Goal: Communication & Community: Share content

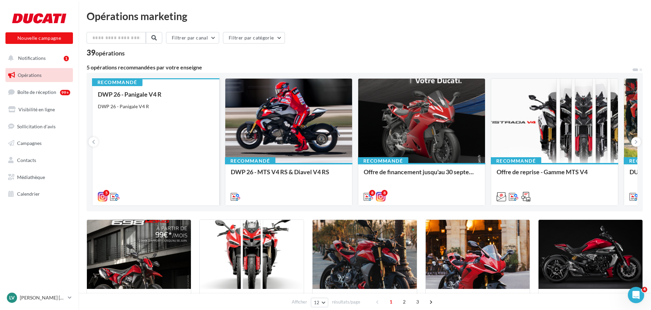
click at [174, 146] on div "DWP 26 - Panigale V4 R DWP 26 - Panigale V4 R" at bounding box center [156, 145] width 116 height 109
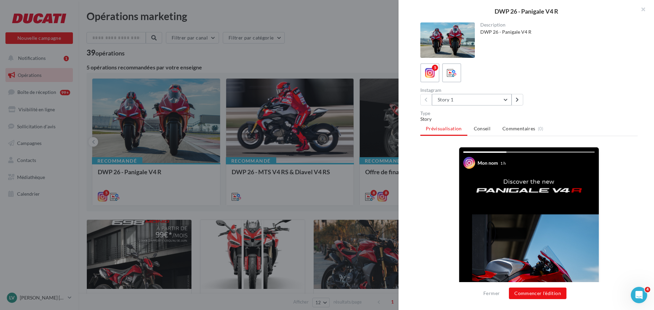
click at [508, 99] on button "Story 1" at bounding box center [472, 100] width 80 height 12
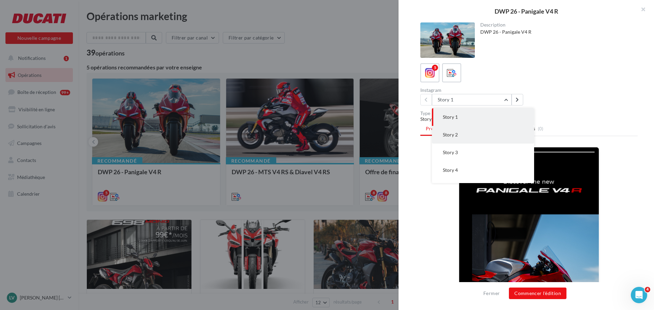
click at [488, 134] on button "Story 2" at bounding box center [483, 135] width 102 height 18
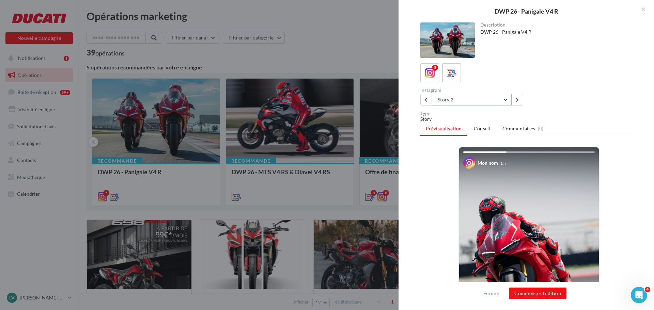
click at [489, 98] on button "Story 2" at bounding box center [472, 100] width 80 height 12
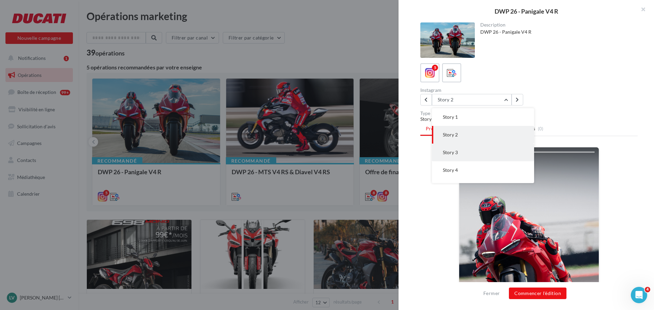
click at [466, 152] on button "Story 3" at bounding box center [483, 153] width 102 height 18
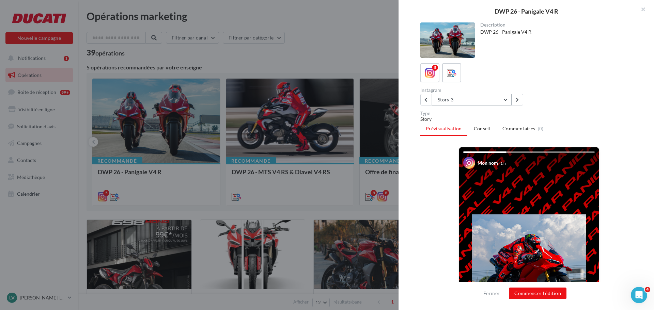
click at [499, 100] on button "Story 3" at bounding box center [472, 100] width 80 height 12
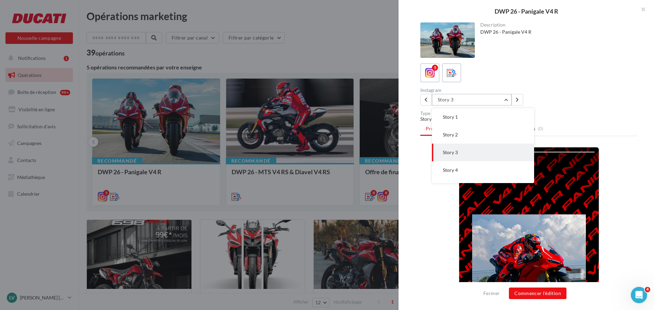
scroll to position [14, 0]
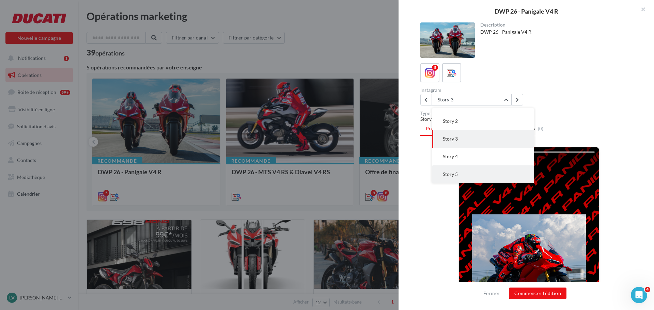
click at [467, 175] on button "Story 5" at bounding box center [483, 175] width 102 height 18
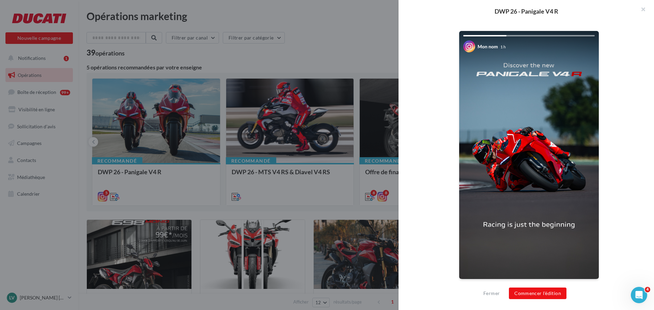
scroll to position [0, 0]
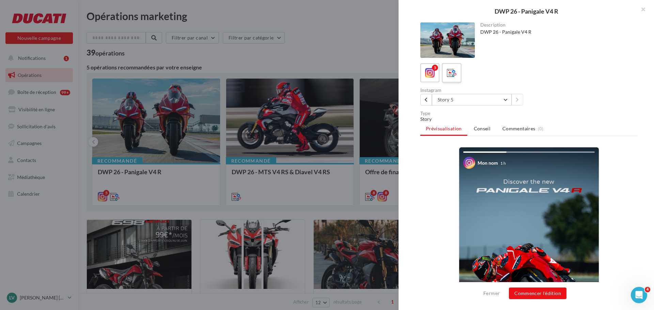
click at [452, 72] on icon at bounding box center [452, 73] width 10 height 10
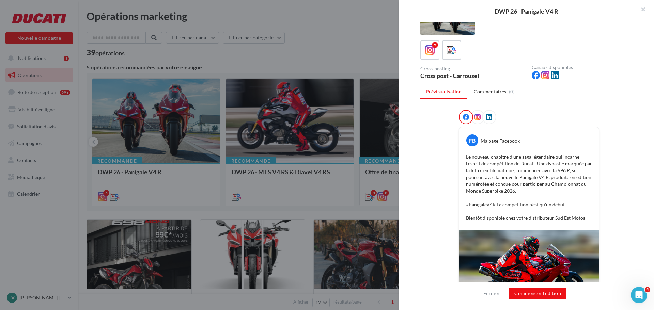
scroll to position [34, 0]
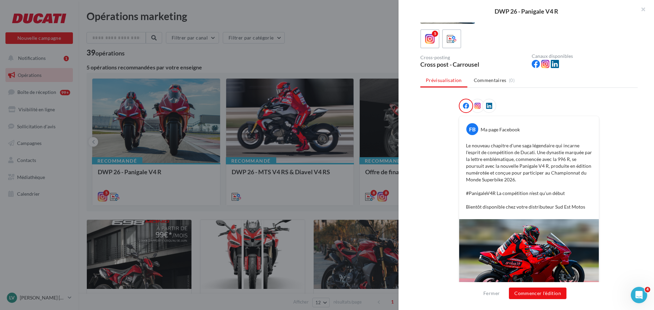
click at [477, 106] on icon at bounding box center [477, 106] width 6 height 6
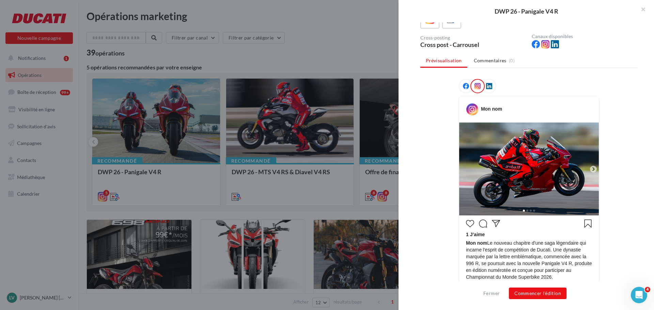
scroll to position [116, 0]
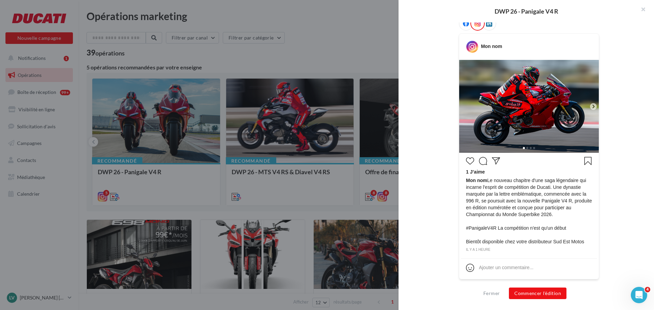
click at [591, 106] on icon at bounding box center [593, 107] width 6 height 6
click at [537, 295] on button "Commencer l'édition" at bounding box center [538, 294] width 58 height 12
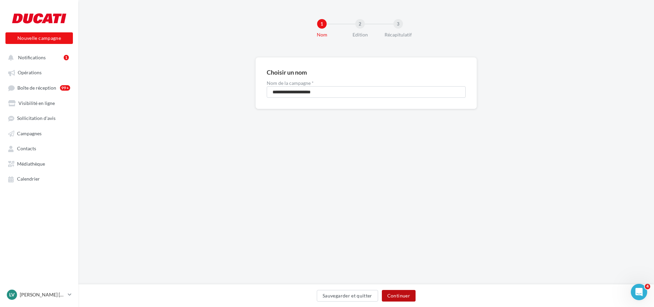
click at [399, 294] on button "Continuer" at bounding box center [399, 296] width 34 height 12
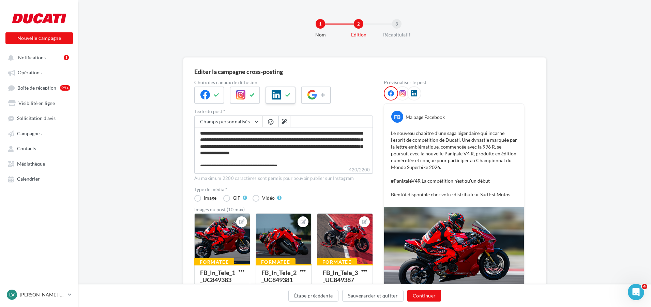
click at [285, 94] on icon at bounding box center [287, 95] width 5 height 5
click at [401, 92] on icon at bounding box center [402, 93] width 6 height 6
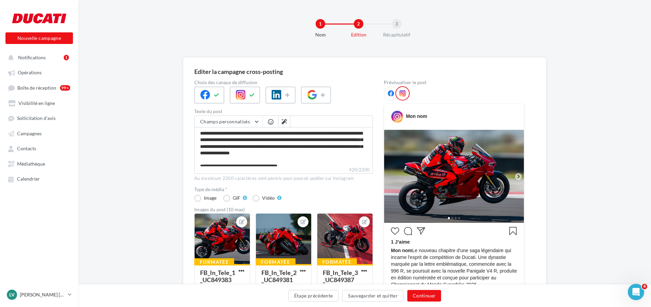
click at [392, 94] on icon at bounding box center [391, 93] width 6 height 6
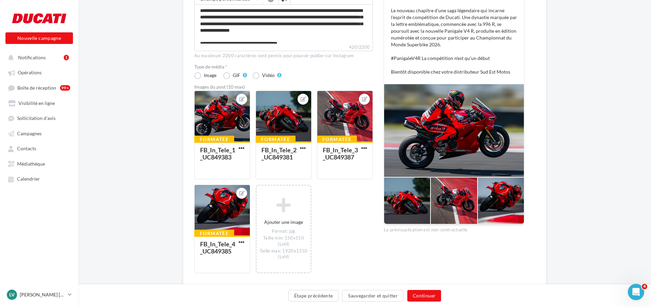
scroll to position [136, 0]
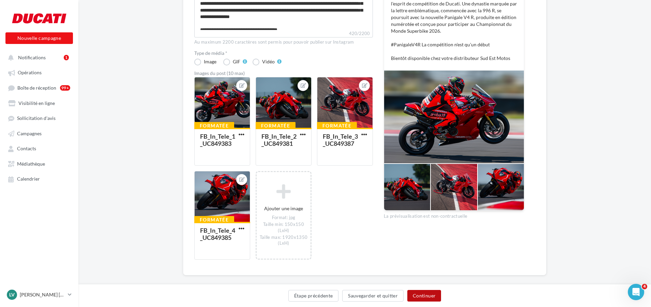
click at [428, 297] on button "Continuer" at bounding box center [424, 296] width 34 height 12
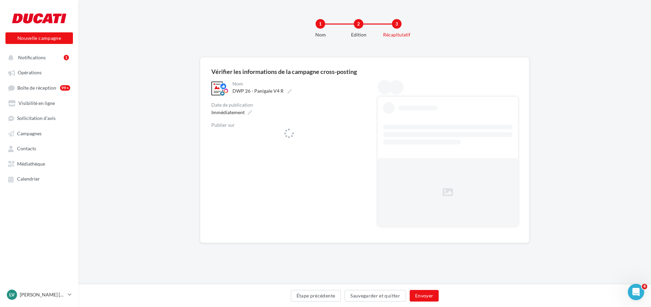
scroll to position [0, 0]
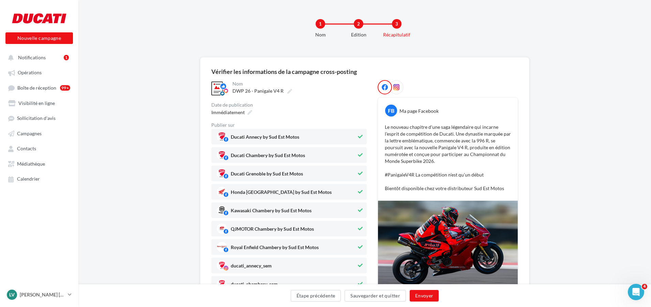
click at [359, 152] on button at bounding box center [359, 155] width 7 height 8
click at [363, 134] on button at bounding box center [359, 136] width 7 height 8
click at [361, 155] on icon at bounding box center [360, 155] width 4 height 5
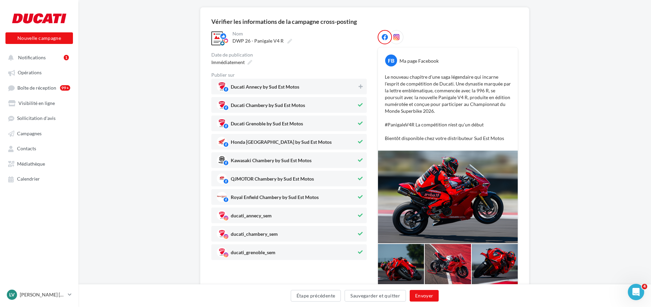
scroll to position [68, 0]
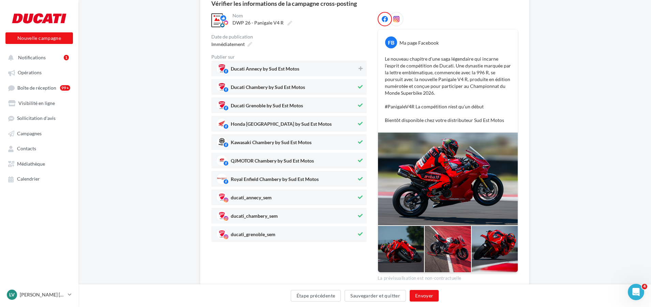
click at [360, 105] on icon at bounding box center [360, 105] width 5 height 5
click at [359, 122] on icon at bounding box center [360, 123] width 5 height 5
click at [362, 141] on icon at bounding box center [360, 142] width 5 height 5
click at [363, 156] on button at bounding box center [359, 160] width 7 height 8
click at [361, 176] on icon at bounding box center [360, 178] width 5 height 5
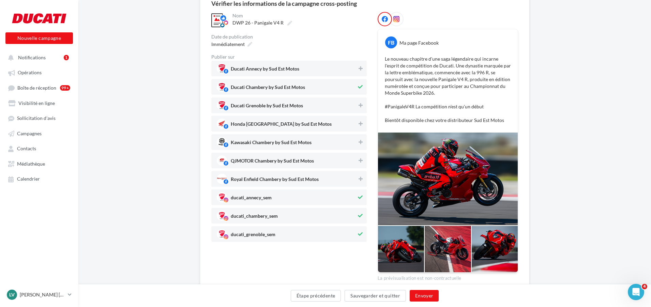
click at [359, 196] on icon at bounding box center [360, 197] width 5 height 5
click at [359, 233] on icon at bounding box center [360, 234] width 5 height 5
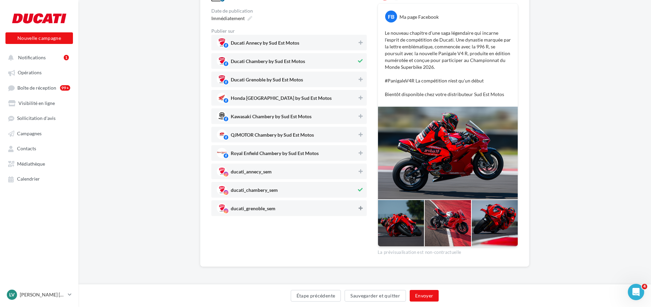
scroll to position [26, 0]
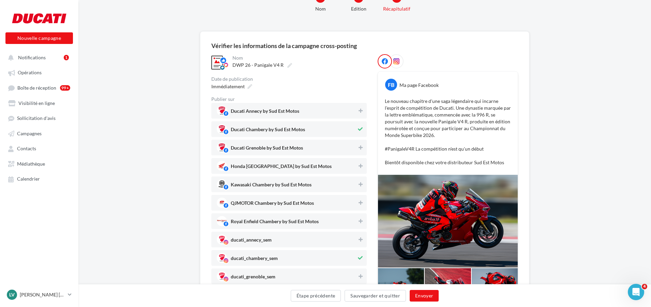
click at [398, 61] on icon at bounding box center [396, 61] width 6 height 6
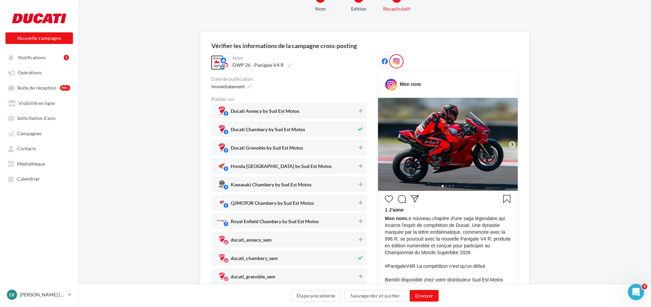
click at [385, 57] on div at bounding box center [384, 61] width 14 height 14
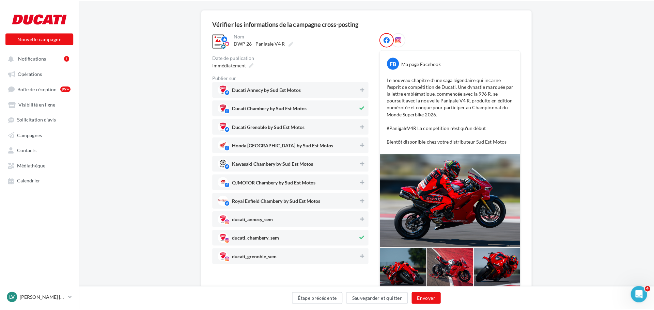
scroll to position [60, 0]
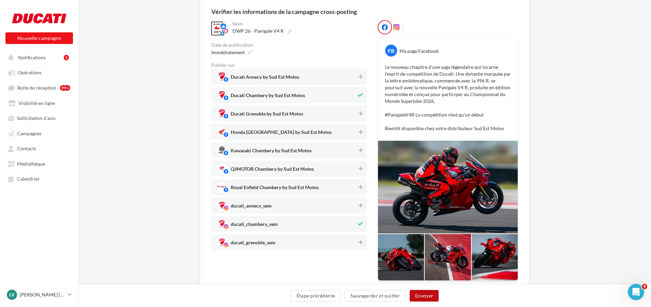
click at [426, 296] on button "Envoyer" at bounding box center [423, 296] width 29 height 12
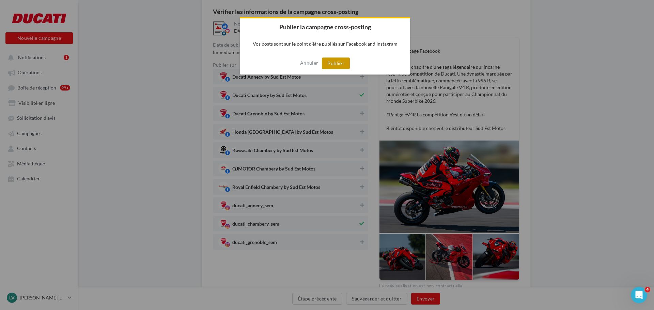
click at [346, 63] on button "Publier" at bounding box center [336, 64] width 28 height 12
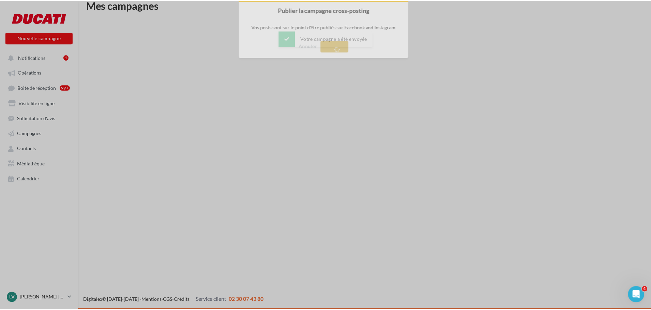
scroll to position [11, 0]
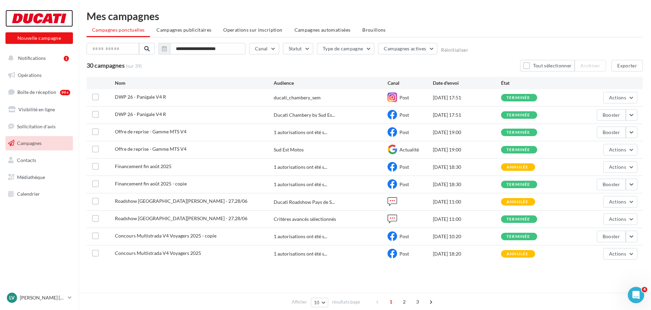
click at [42, 16] on div at bounding box center [39, 18] width 54 height 17
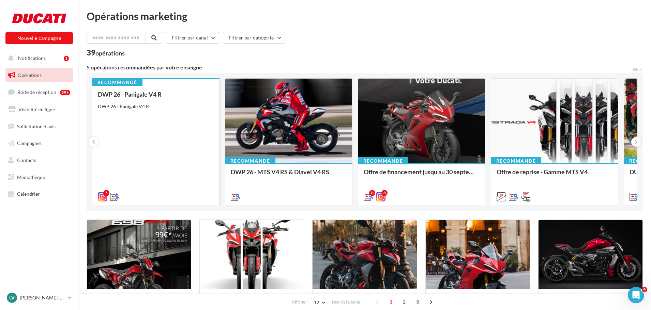
click at [193, 135] on div "DWP 26 - Panigale V4 R DWP 26 - Panigale V4 R" at bounding box center [156, 145] width 116 height 109
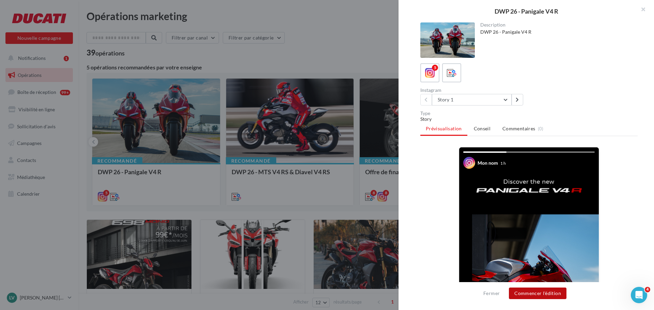
click at [529, 297] on button "Commencer l'édition" at bounding box center [538, 294] width 58 height 12
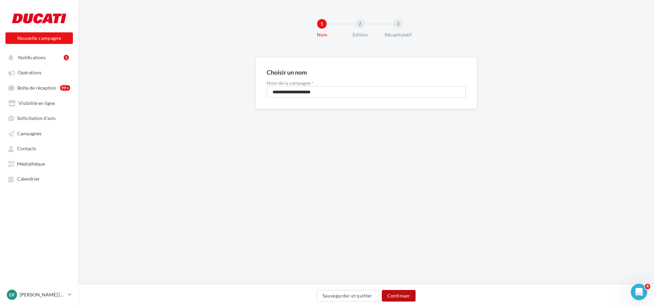
click at [407, 299] on button "Continuer" at bounding box center [399, 296] width 34 height 12
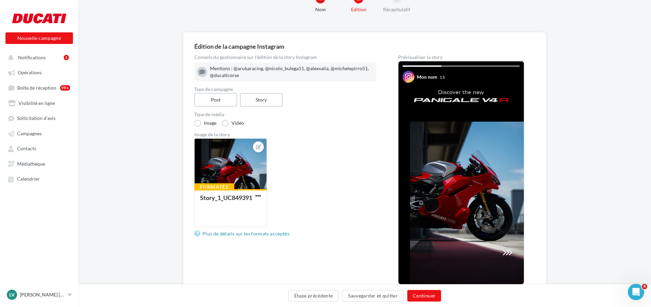
scroll to position [0, 0]
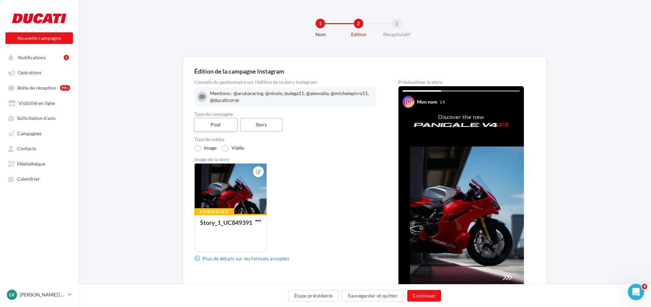
click at [218, 127] on label "Post" at bounding box center [216, 125] width 44 height 14
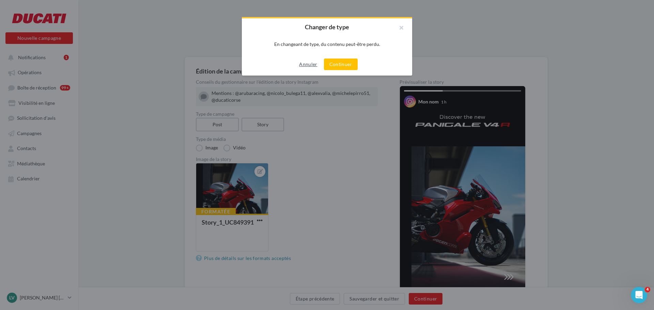
click at [308, 62] on button "Annuler" at bounding box center [308, 64] width 24 height 8
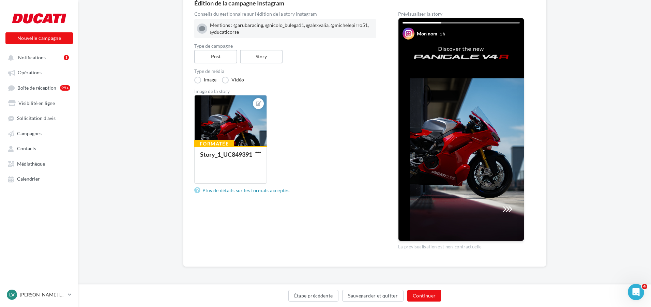
scroll to position [0, 0]
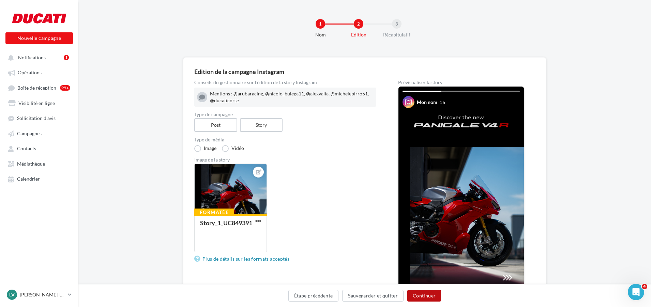
click at [432, 294] on button "Continuer" at bounding box center [424, 296] width 34 height 12
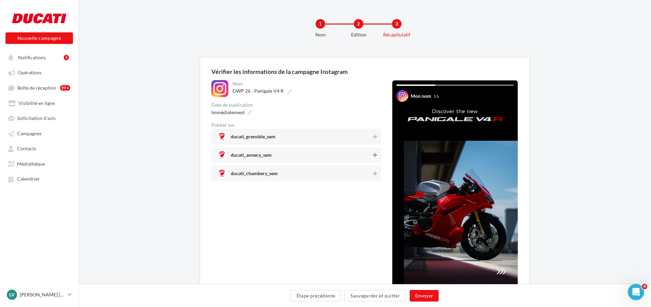
click at [373, 153] on icon at bounding box center [375, 155] width 4 height 5
click at [374, 170] on button at bounding box center [374, 173] width 7 height 8
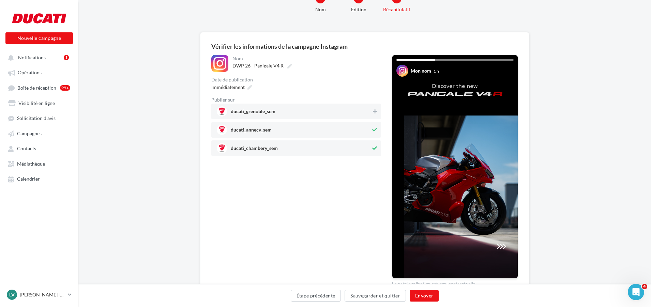
scroll to position [62, 0]
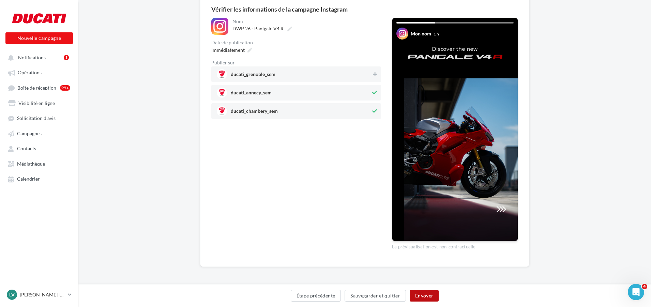
click at [428, 296] on button "Envoyer" at bounding box center [423, 296] width 29 height 12
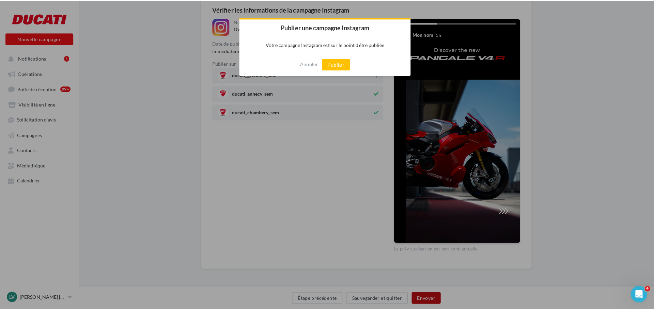
scroll to position [59, 0]
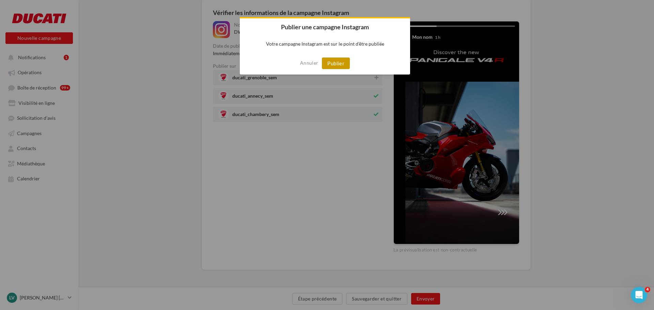
click at [337, 59] on button "Publier" at bounding box center [336, 64] width 28 height 12
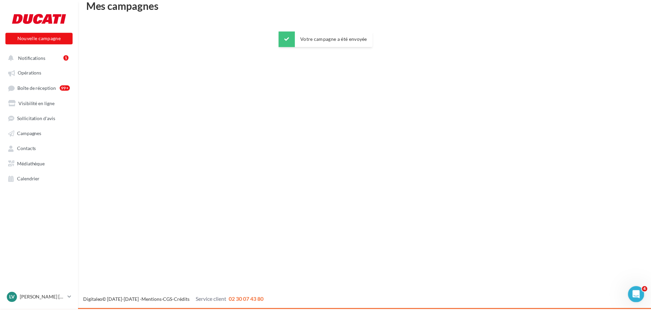
scroll to position [11, 0]
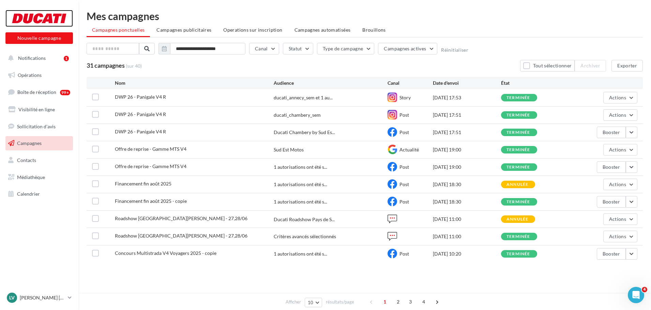
click at [43, 15] on div at bounding box center [39, 18] width 54 height 17
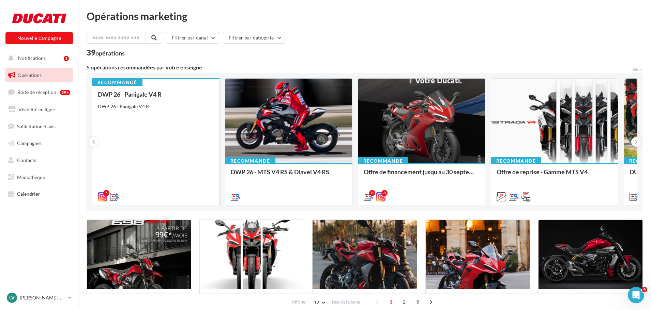
click at [165, 104] on div "DWP 26 - Panigale V4 R" at bounding box center [156, 106] width 116 height 7
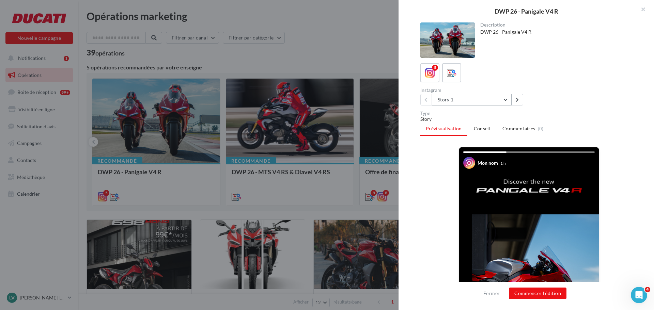
click at [496, 99] on button "Story 1" at bounding box center [472, 100] width 80 height 12
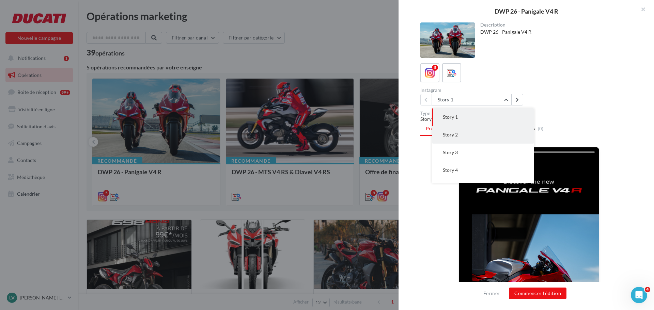
click at [476, 129] on button "Story 2" at bounding box center [483, 135] width 102 height 18
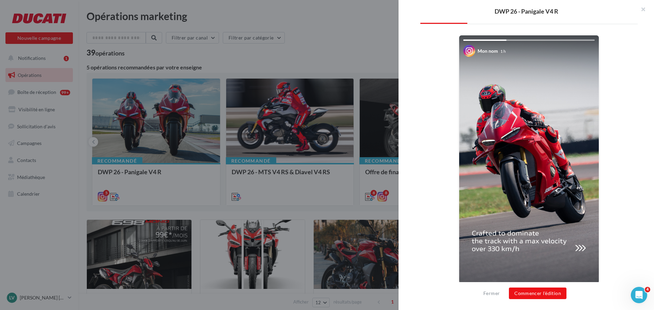
scroll to position [116, 0]
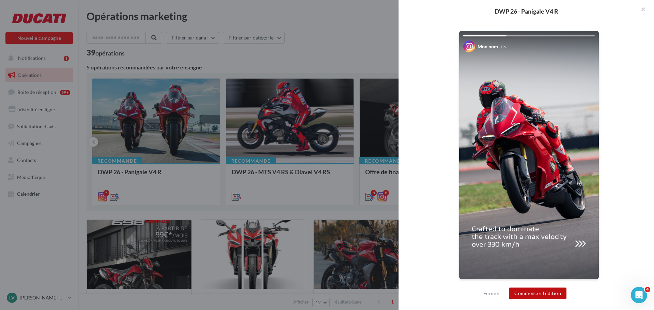
click at [547, 294] on button "Commencer l'édition" at bounding box center [538, 294] width 58 height 12
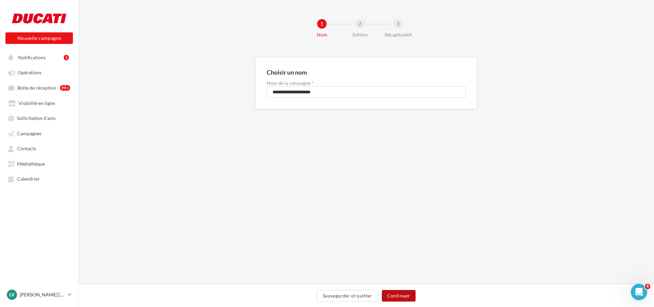
click at [404, 299] on button "Continuer" at bounding box center [399, 296] width 34 height 12
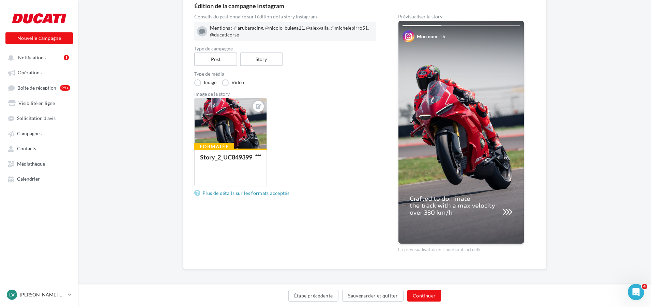
scroll to position [68, 0]
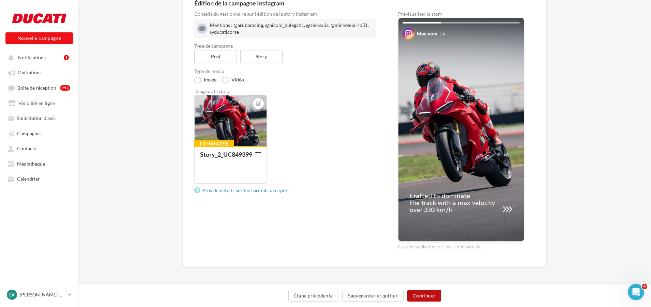
click at [419, 291] on button "Continuer" at bounding box center [424, 296] width 34 height 12
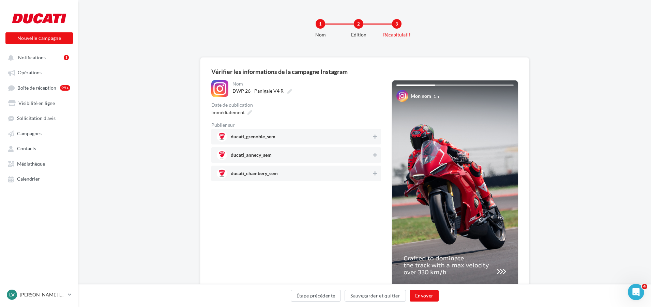
click at [252, 158] on span "ducati_annecy_sem" at bounding box center [251, 156] width 41 height 7
click at [377, 174] on button at bounding box center [374, 173] width 7 height 8
click at [428, 297] on button "Envoyer" at bounding box center [423, 296] width 29 height 12
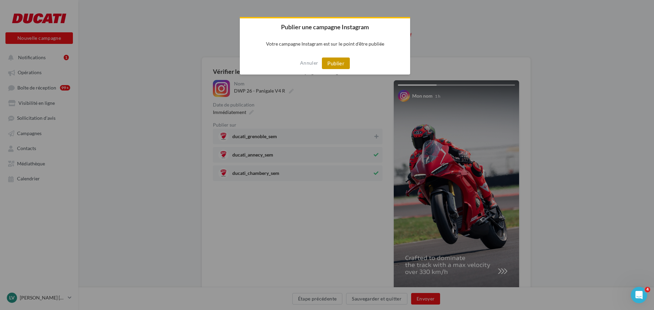
click at [341, 65] on button "Publier" at bounding box center [336, 64] width 28 height 12
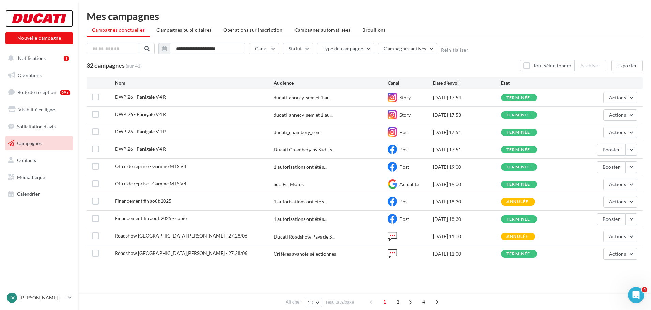
click at [39, 20] on div at bounding box center [39, 18] width 54 height 17
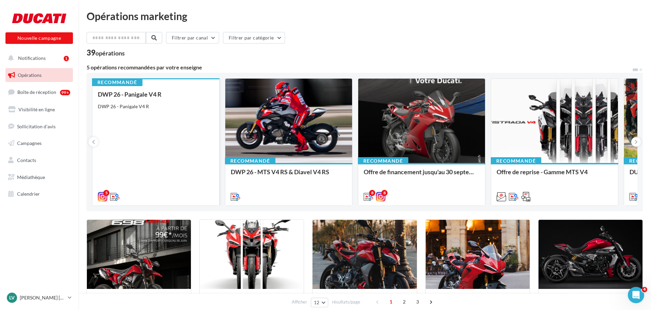
click at [163, 125] on div "DWP 26 - Panigale V4 R DWP 26 - Panigale V4 R" at bounding box center [156, 145] width 116 height 109
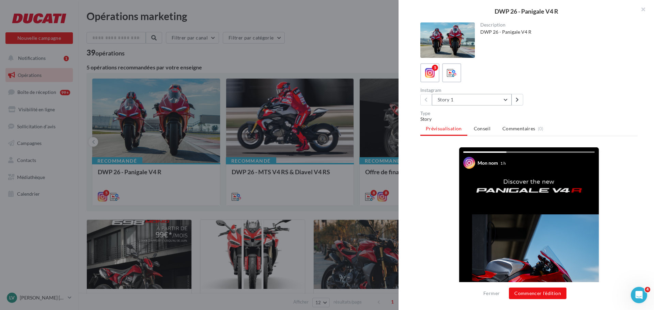
click at [488, 99] on button "Story 1" at bounding box center [472, 100] width 80 height 12
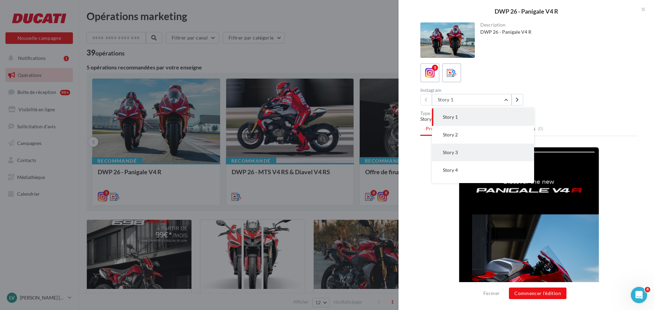
click at [471, 151] on button "Story 3" at bounding box center [483, 153] width 102 height 18
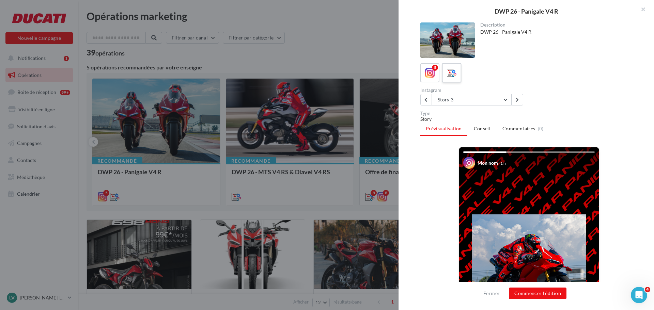
click at [454, 73] on icon at bounding box center [452, 73] width 10 height 10
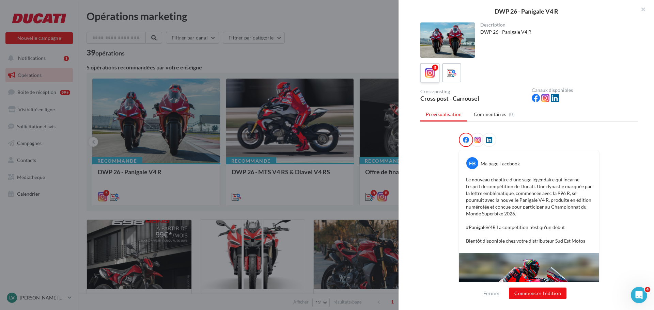
click at [437, 69] on div "5" at bounding box center [435, 68] width 6 height 6
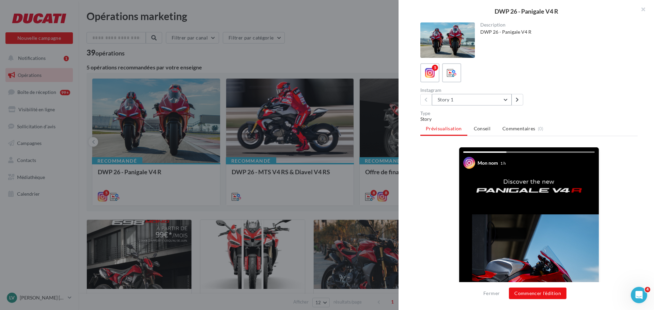
click at [496, 97] on button "Story 1" at bounding box center [472, 100] width 80 height 12
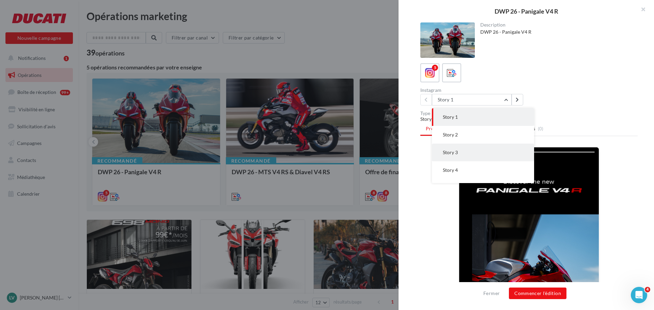
click at [476, 152] on button "Story 3" at bounding box center [483, 153] width 102 height 18
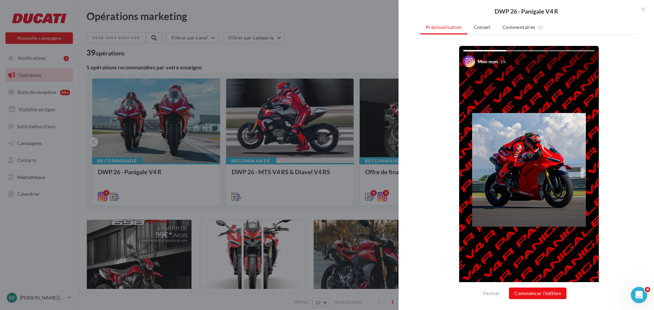
scroll to position [116, 0]
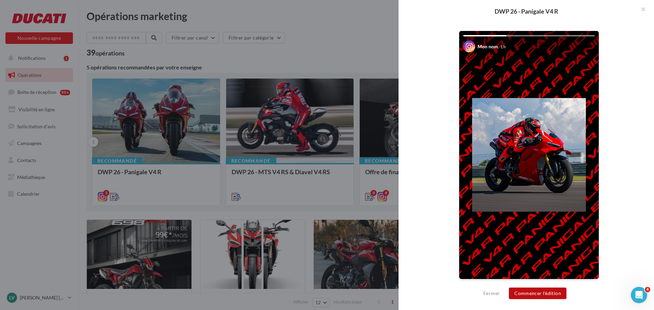
click at [534, 295] on button "Commencer l'édition" at bounding box center [538, 294] width 58 height 12
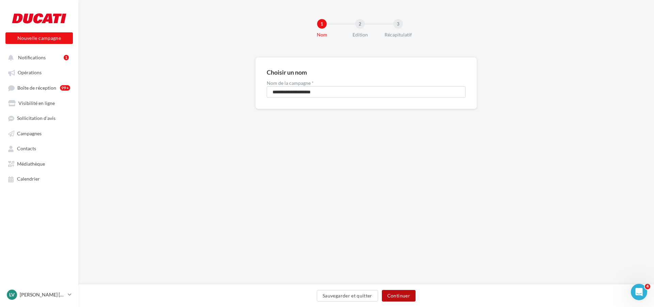
click at [408, 293] on button "Continuer" at bounding box center [399, 296] width 34 height 12
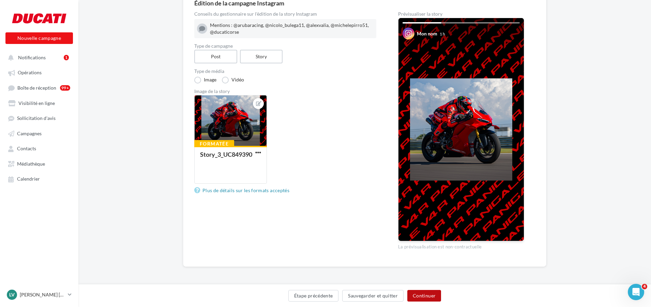
click at [434, 295] on button "Continuer" at bounding box center [424, 296] width 34 height 12
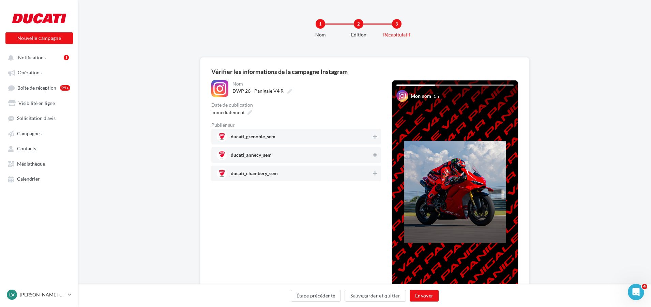
click at [376, 157] on icon at bounding box center [375, 155] width 4 height 5
click at [377, 173] on button at bounding box center [374, 173] width 7 height 8
click at [428, 293] on button "Envoyer" at bounding box center [423, 296] width 29 height 12
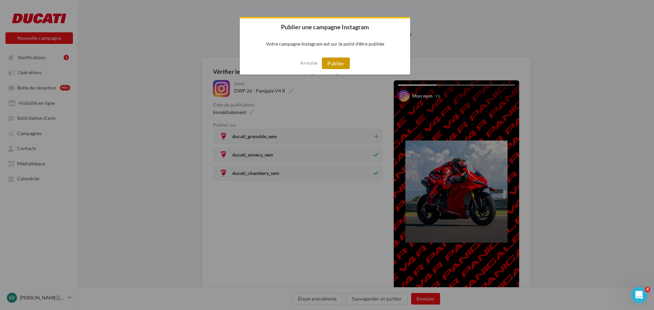
click at [349, 62] on button "Publier" at bounding box center [336, 64] width 28 height 12
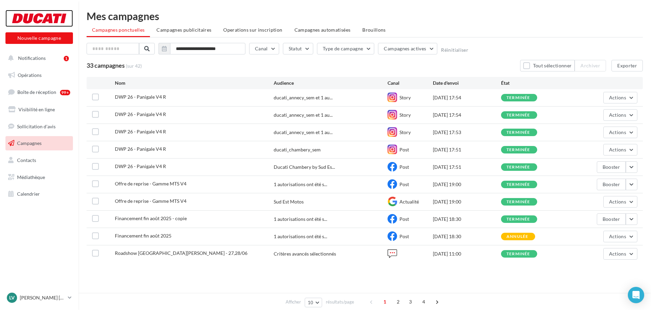
click at [49, 15] on div at bounding box center [39, 18] width 54 height 17
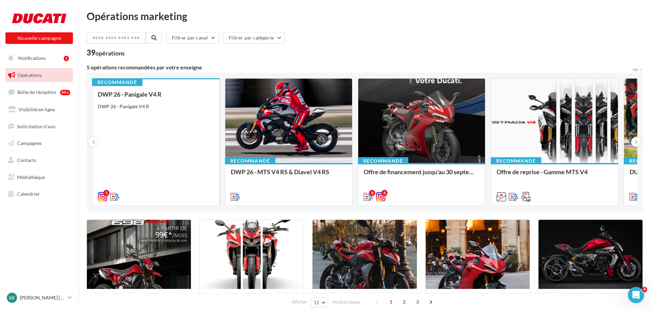
click at [167, 114] on div "DWP 26 - Panigale V4 R DWP 26 - Panigale V4 R" at bounding box center [156, 145] width 116 height 109
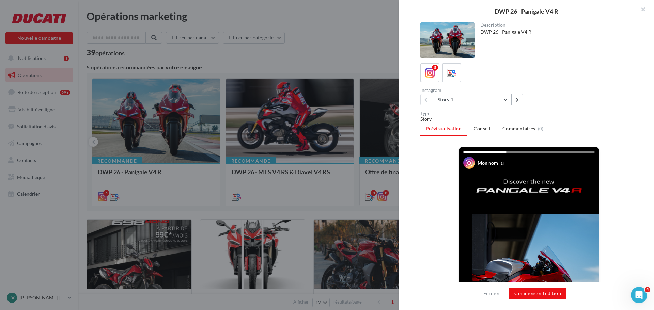
click at [502, 101] on button "Story 1" at bounding box center [472, 100] width 80 height 12
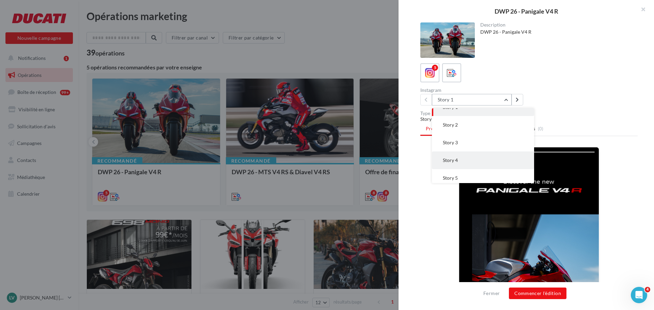
scroll to position [14, 0]
click at [483, 157] on button "Story 4" at bounding box center [483, 157] width 102 height 18
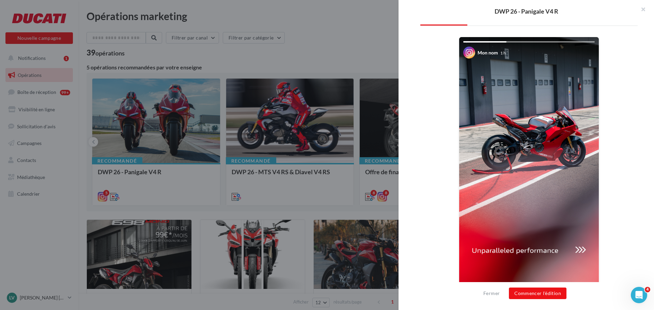
scroll to position [116, 0]
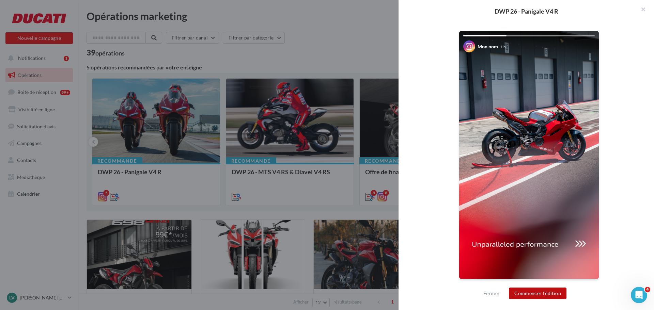
click at [546, 295] on button "Commencer l'édition" at bounding box center [538, 294] width 58 height 12
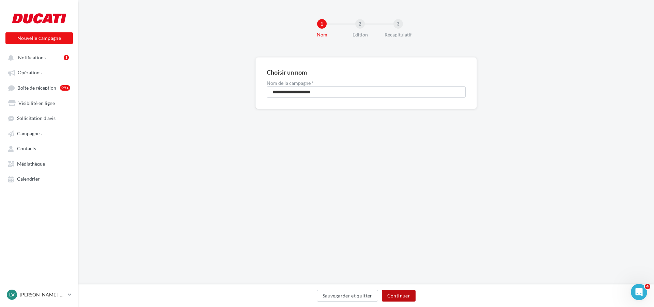
click at [410, 295] on button "Continuer" at bounding box center [399, 296] width 34 height 12
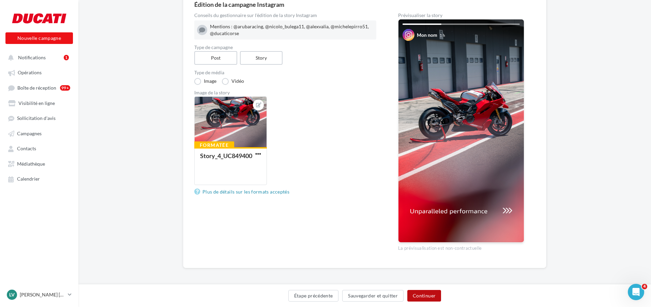
scroll to position [68, 0]
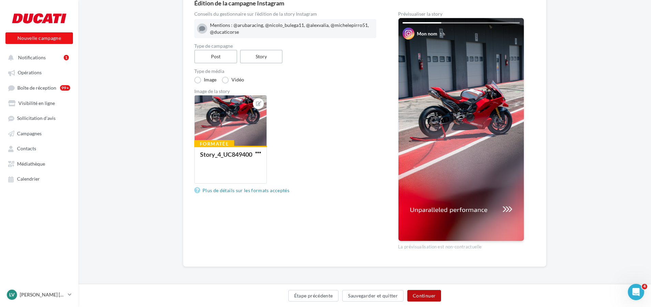
click at [431, 296] on button "Continuer" at bounding box center [424, 296] width 34 height 12
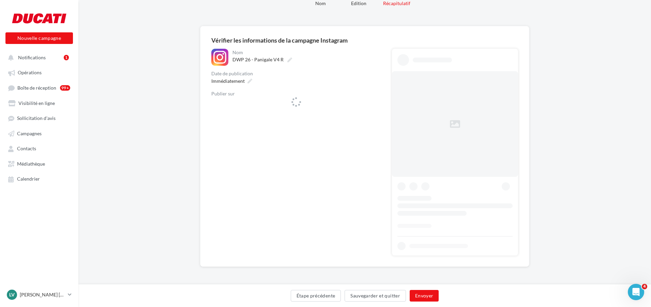
scroll to position [31, 0]
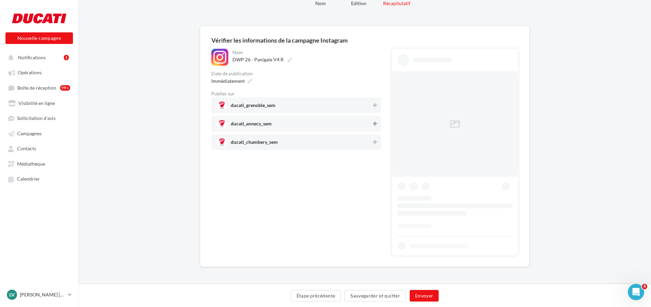
click at [374, 124] on icon at bounding box center [375, 123] width 4 height 5
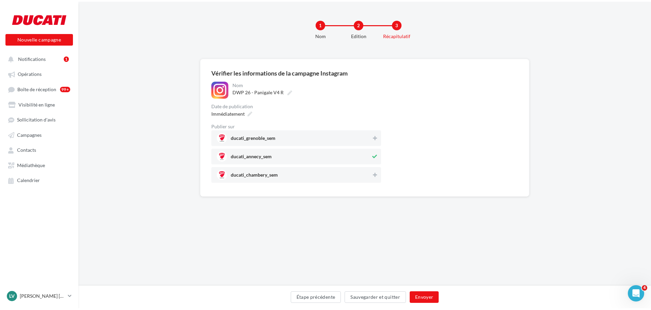
scroll to position [0, 0]
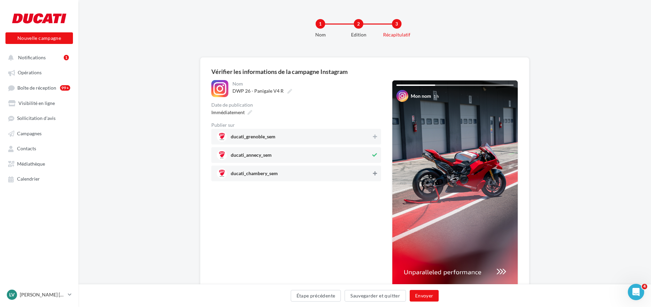
click at [375, 171] on icon at bounding box center [375, 173] width 4 height 5
click at [421, 295] on button "Envoyer" at bounding box center [423, 296] width 29 height 12
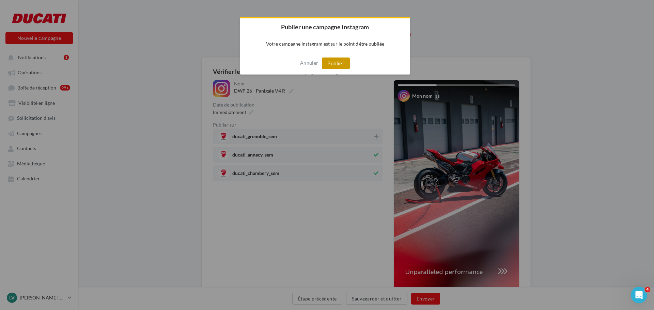
click at [335, 66] on button "Publier" at bounding box center [336, 64] width 28 height 12
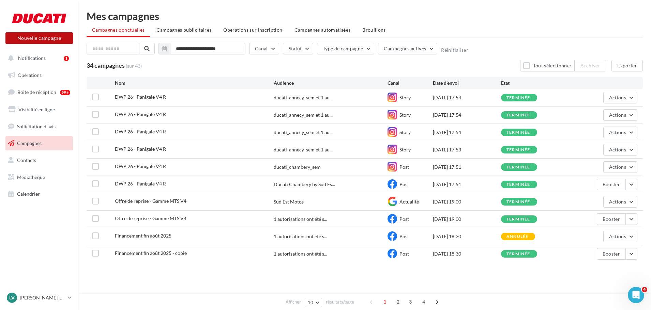
click at [67, 38] on button "Nouvelle campagne" at bounding box center [38, 38] width 67 height 12
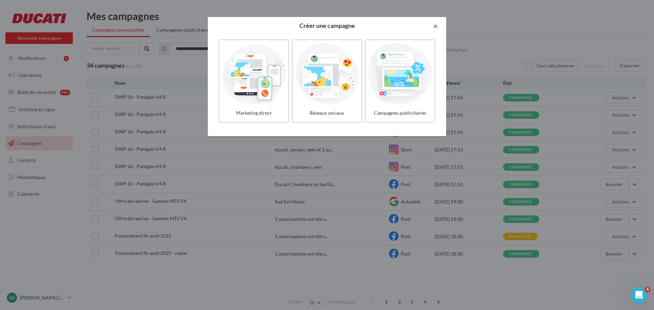
click at [437, 24] on button "button" at bounding box center [432, 27] width 27 height 20
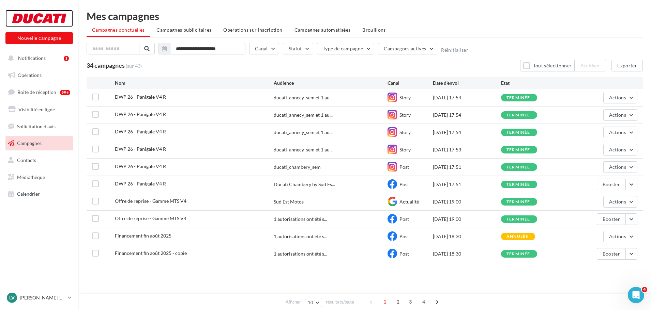
click at [56, 14] on div at bounding box center [39, 18] width 54 height 17
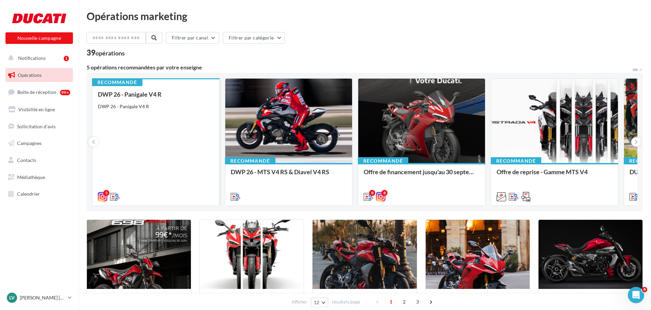
click at [153, 112] on div "DWP 26 - Panigale V4 R DWP 26 - Panigale V4 R" at bounding box center [156, 145] width 116 height 109
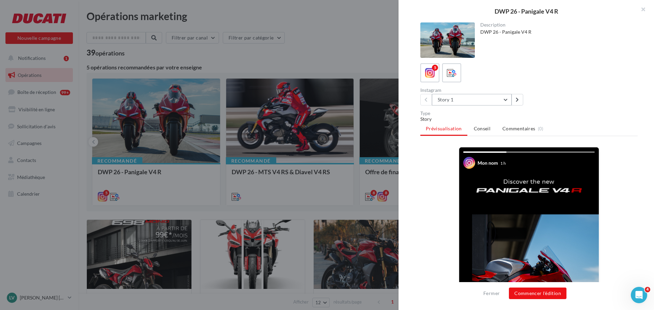
click at [480, 98] on button "Story 1" at bounding box center [472, 100] width 80 height 12
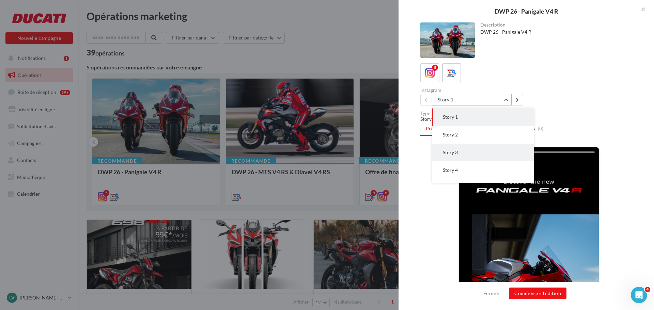
scroll to position [14, 0]
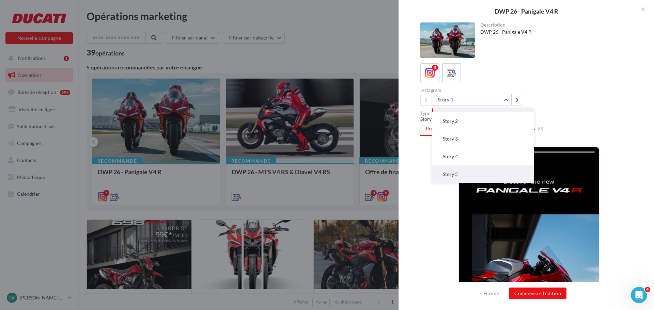
click at [462, 173] on button "Story 5" at bounding box center [483, 175] width 102 height 18
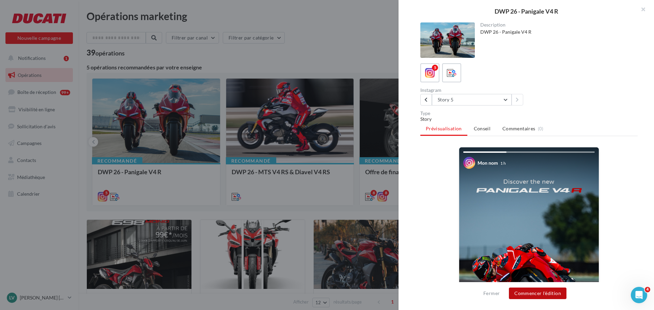
click at [529, 291] on button "Commencer l'édition" at bounding box center [538, 294] width 58 height 12
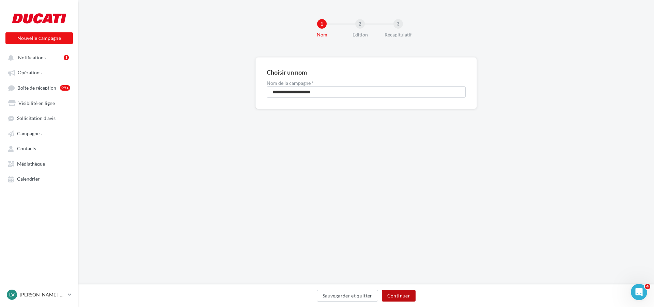
click at [407, 294] on button "Continuer" at bounding box center [399, 296] width 34 height 12
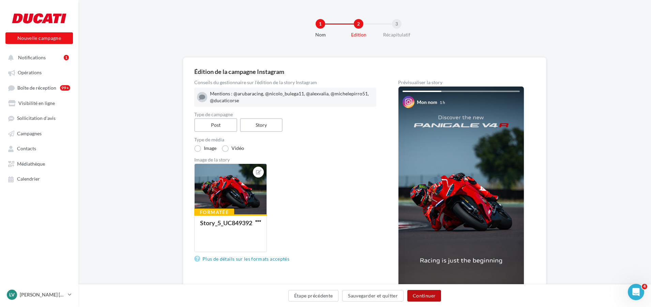
click at [430, 296] on button "Continuer" at bounding box center [424, 296] width 34 height 12
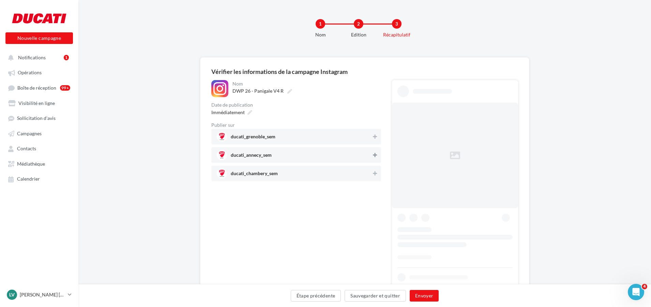
click at [372, 154] on button at bounding box center [374, 155] width 7 height 8
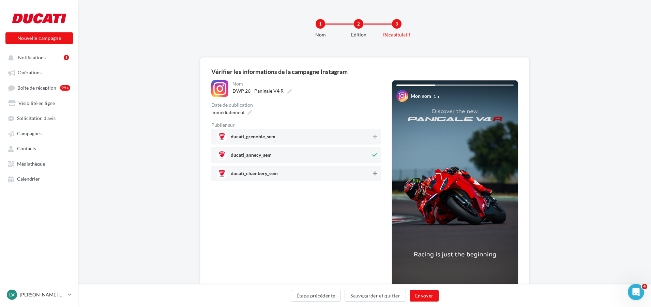
click at [374, 170] on button at bounding box center [374, 173] width 7 height 8
click at [423, 297] on button "Envoyer" at bounding box center [423, 296] width 29 height 12
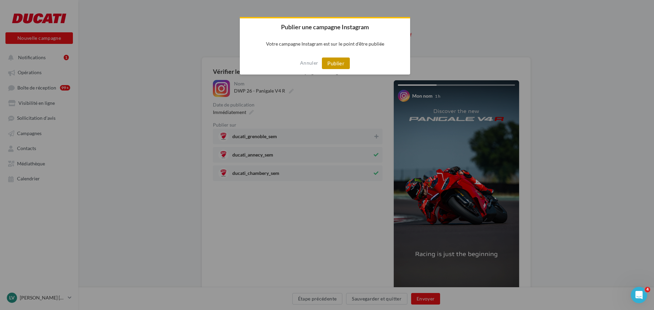
click at [342, 63] on button "Publier" at bounding box center [336, 64] width 28 height 12
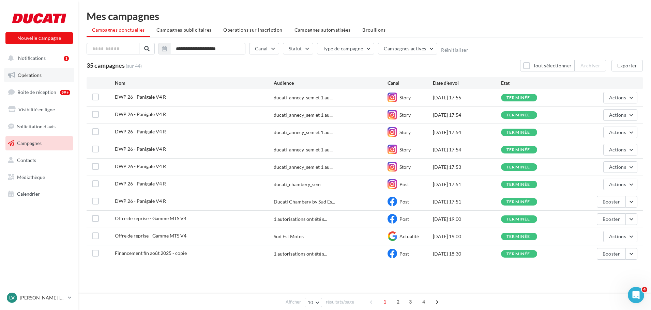
click at [30, 74] on span "Opérations" at bounding box center [30, 75] width 24 height 6
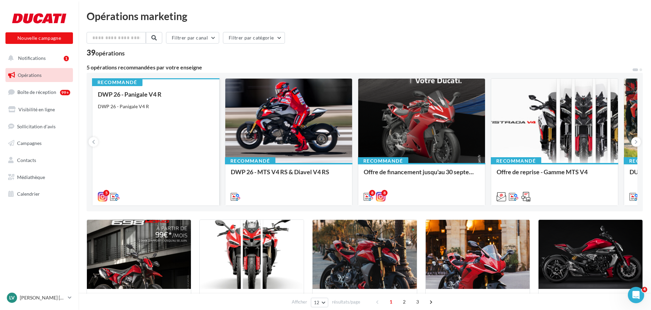
click at [162, 132] on div "DWP 26 - Panigale V4 R DWP 26 - Panigale V4 R" at bounding box center [156, 145] width 116 height 109
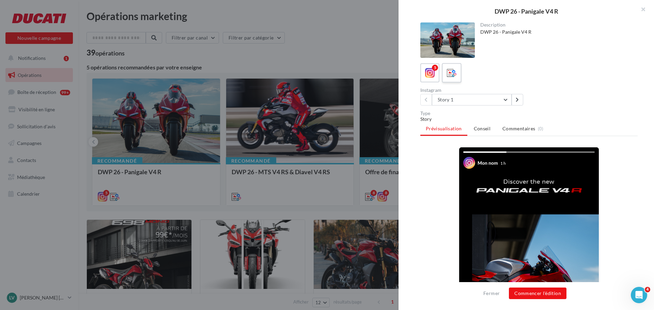
click at [453, 73] on icon at bounding box center [452, 73] width 10 height 10
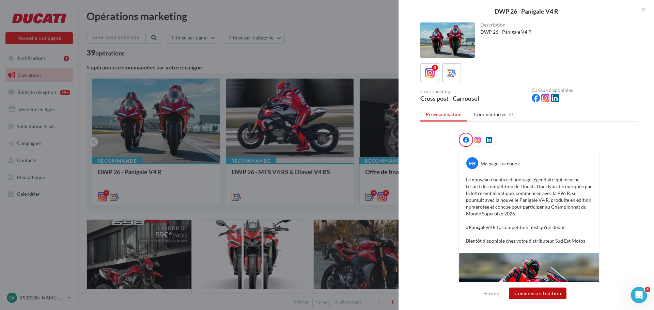
click at [549, 292] on button "Commencer l'édition" at bounding box center [538, 294] width 58 height 12
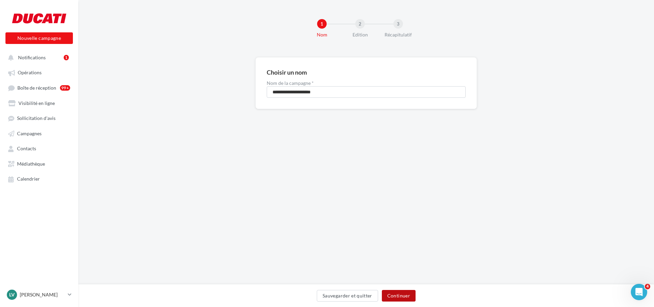
click at [392, 296] on button "Continuer" at bounding box center [399, 296] width 34 height 12
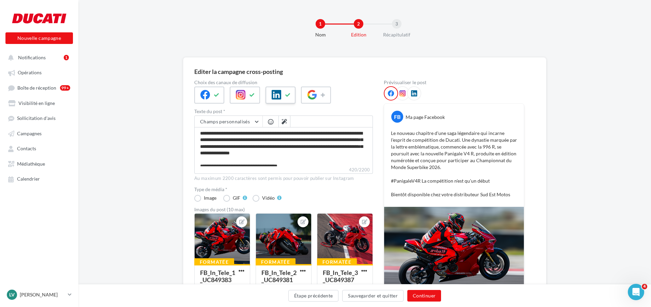
click at [286, 95] on icon at bounding box center [287, 95] width 5 height 5
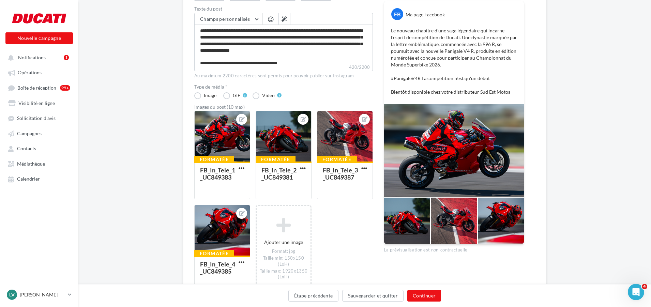
scroll to position [9, 0]
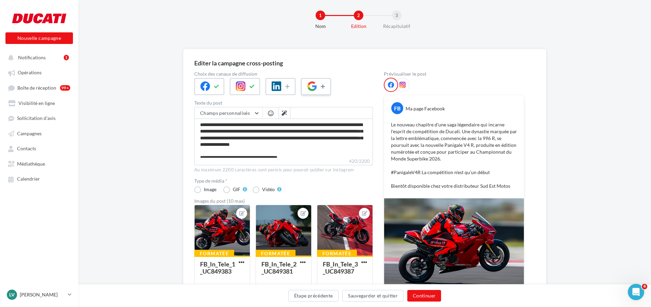
click at [321, 89] on icon at bounding box center [322, 86] width 5 height 5
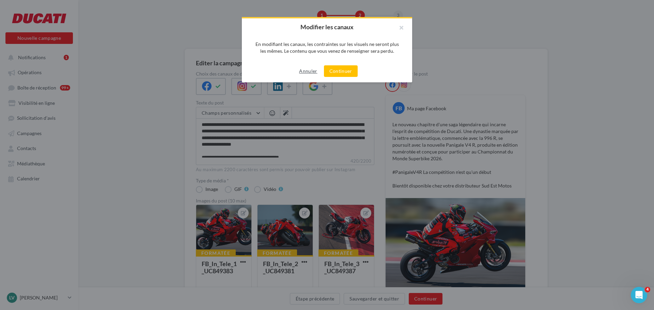
click at [310, 71] on button "Annuler" at bounding box center [308, 71] width 24 height 8
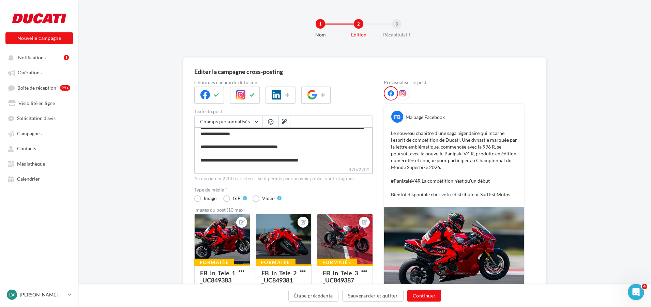
scroll to position [26, 0]
drag, startPoint x: 289, startPoint y: 160, endPoint x: 323, endPoint y: 159, distance: 34.1
click at [323, 159] on textarea "**********" at bounding box center [283, 146] width 178 height 39
type textarea "**********"
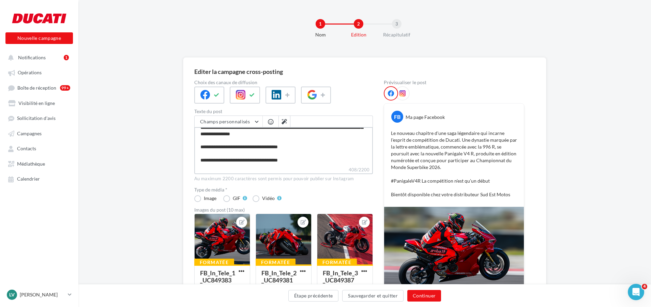
type textarea "**********"
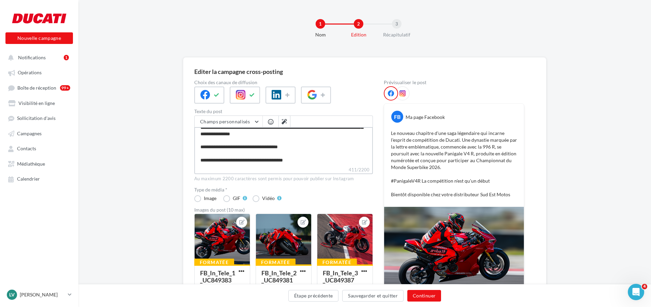
type textarea "**********"
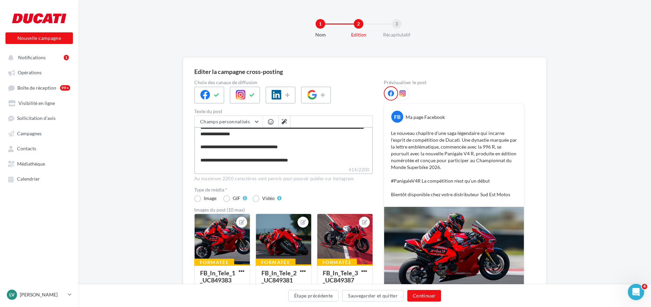
type textarea "**********"
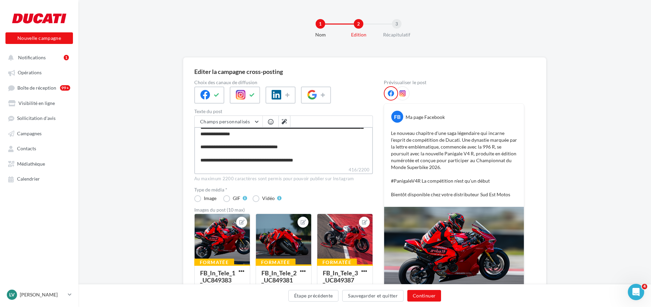
type textarea "**********"
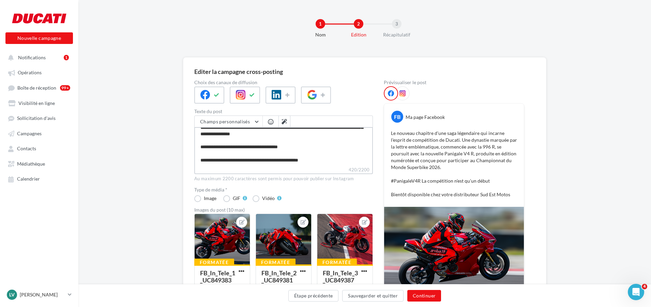
type textarea "**********"
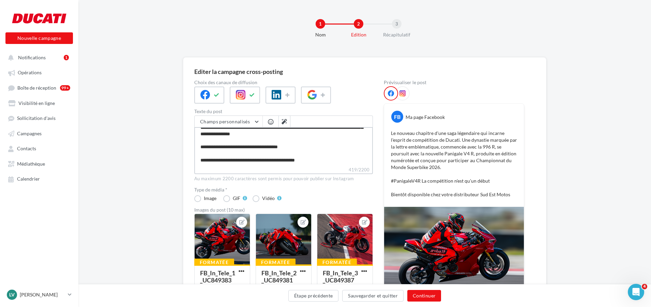
type textarea "**********"
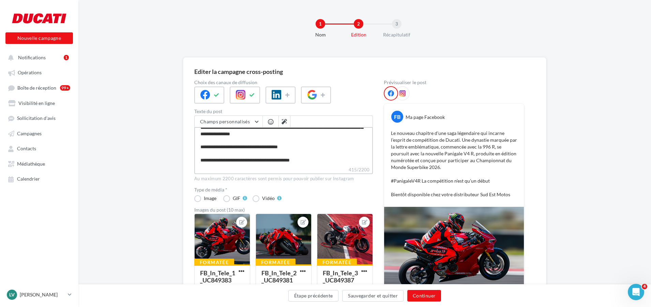
type textarea "**********"
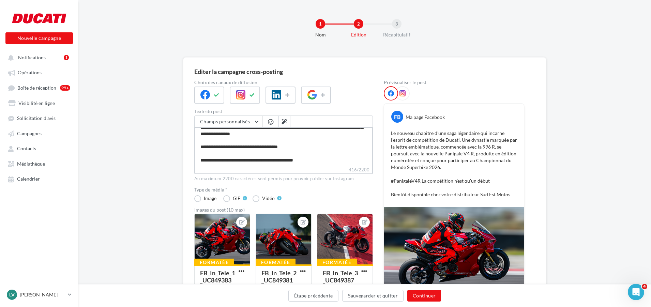
type textarea "**********"
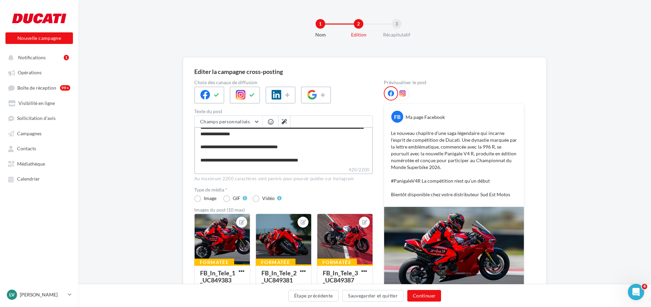
click at [291, 161] on textarea "**********" at bounding box center [283, 146] width 178 height 39
type textarea "**********"
click at [343, 151] on textarea "**********" at bounding box center [283, 146] width 178 height 39
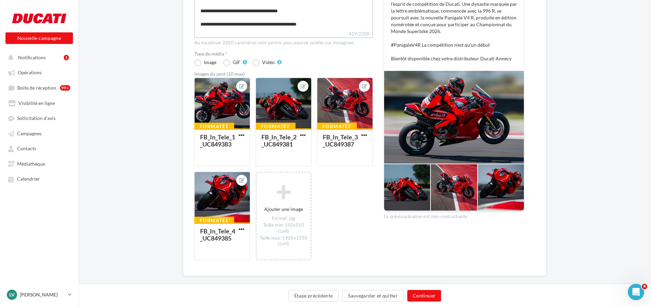
scroll to position [136, 0]
type textarea "**********"
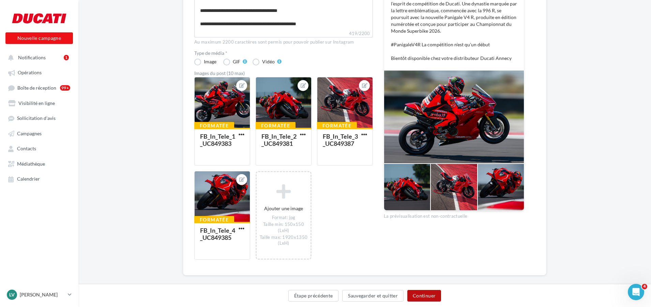
scroll to position [26, 0]
click at [426, 297] on button "Continuer" at bounding box center [424, 296] width 34 height 12
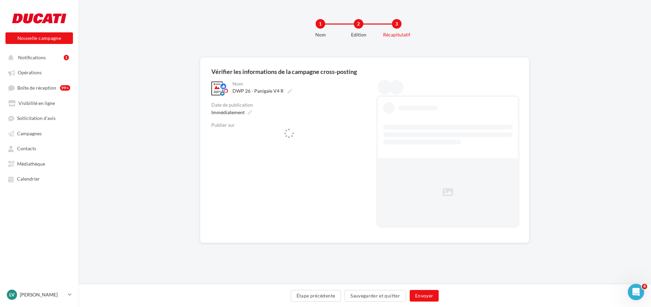
scroll to position [0, 0]
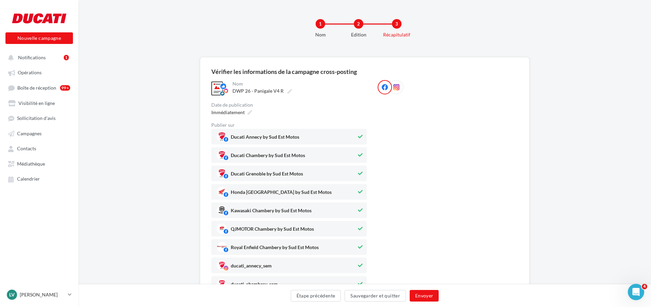
click at [361, 154] on icon at bounding box center [360, 155] width 5 height 5
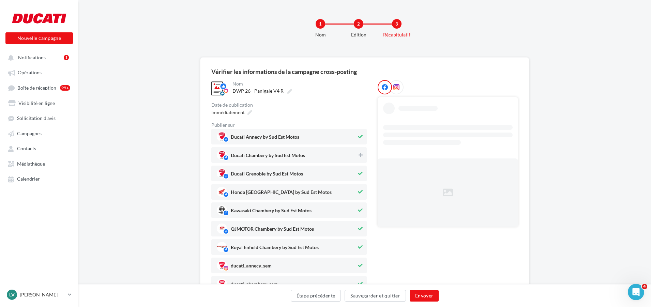
click at [360, 174] on icon at bounding box center [360, 173] width 5 height 5
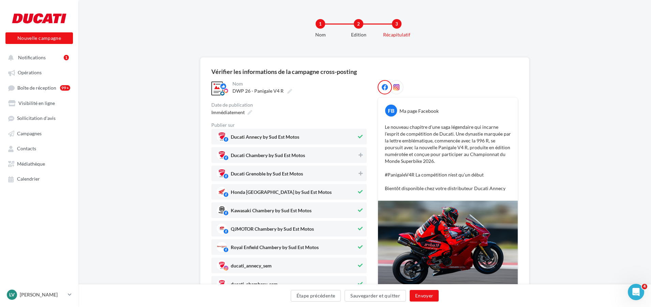
click at [358, 191] on icon at bounding box center [360, 191] width 5 height 5
click at [360, 210] on icon at bounding box center [360, 210] width 5 height 5
click at [360, 225] on button at bounding box center [359, 228] width 7 height 8
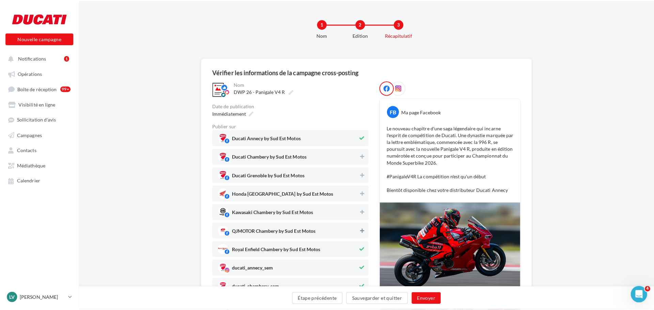
scroll to position [68, 0]
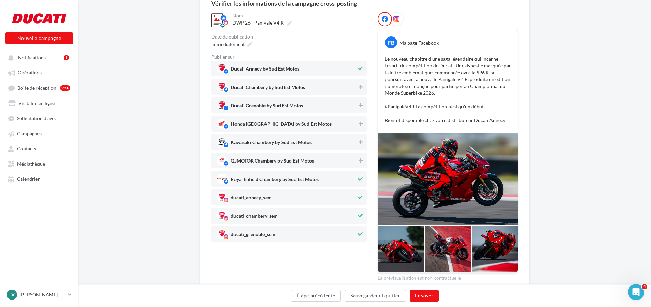
click at [371, 176] on div "**********" at bounding box center [364, 146] width 307 height 269
click at [362, 176] on button at bounding box center [359, 179] width 7 height 8
click at [359, 214] on icon at bounding box center [360, 215] width 5 height 5
click at [360, 231] on button at bounding box center [359, 234] width 7 height 8
click at [426, 295] on button "Envoyer" at bounding box center [423, 296] width 29 height 12
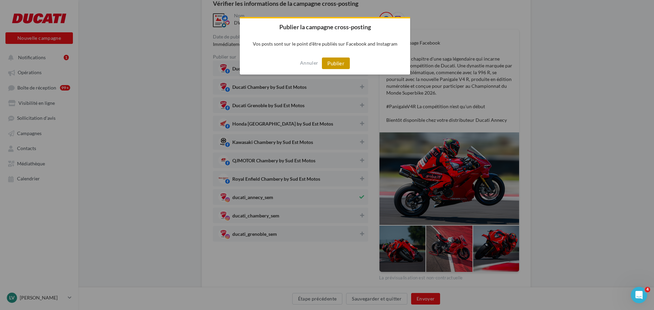
click at [330, 63] on button "Publier" at bounding box center [336, 64] width 28 height 12
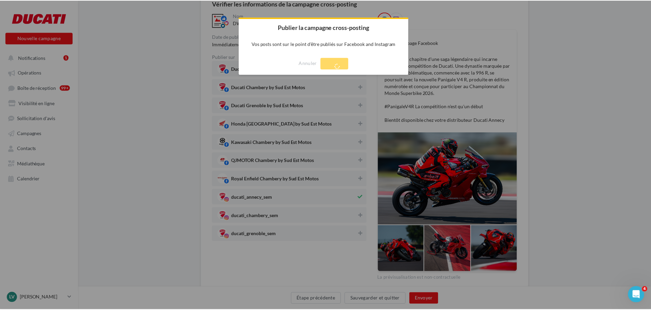
scroll to position [11, 0]
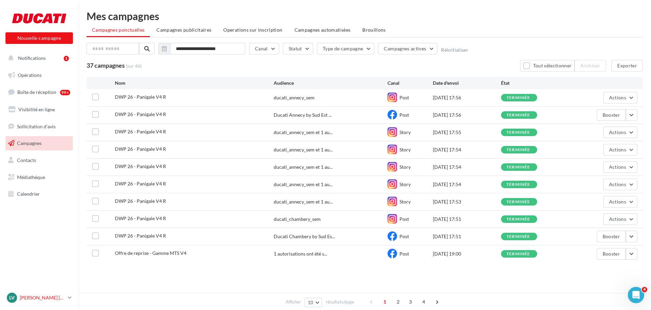
click at [59, 301] on div "[PERSON_NAME] [PERSON_NAME] [EMAIL_ADDRESS][DOMAIN_NAME]" at bounding box center [36, 298] width 58 height 10
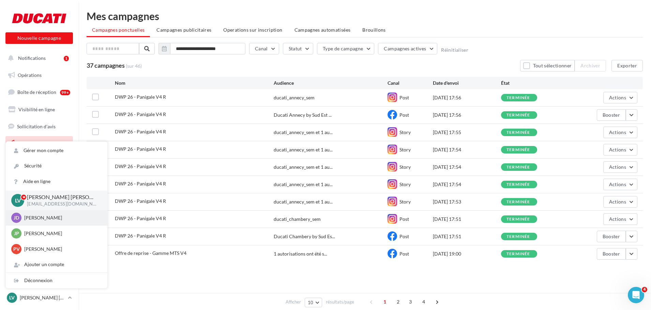
click at [64, 218] on p "[PERSON_NAME]" at bounding box center [61, 218] width 75 height 7
